Goal: Information Seeking & Learning: Understand process/instructions

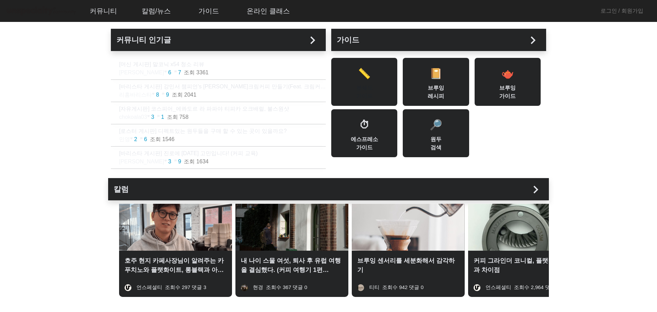
click at [351, 79] on div "📏 분쇄도 가이드" at bounding box center [364, 82] width 66 height 48
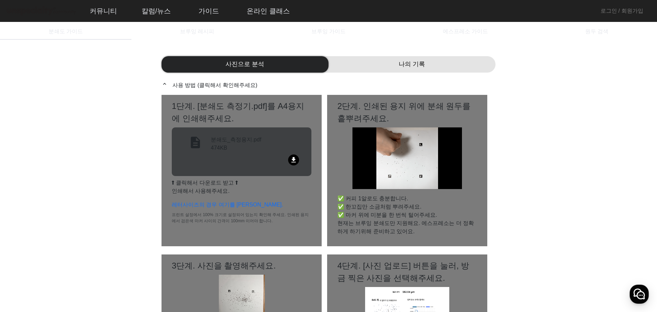
click at [289, 160] on mat-icon "file_download" at bounding box center [293, 159] width 11 height 11
